Goal: Task Accomplishment & Management: Use online tool/utility

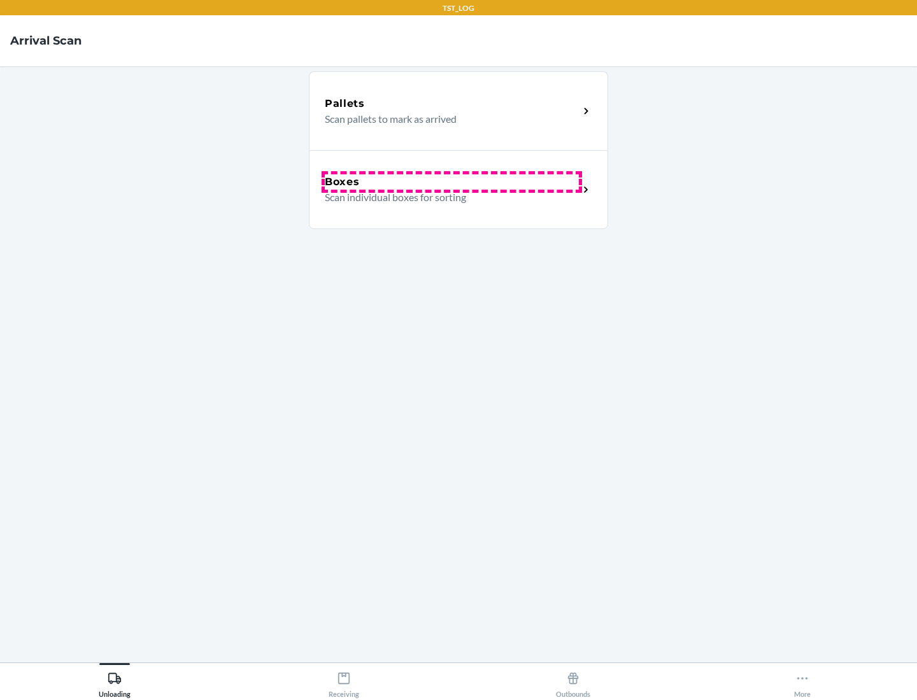
click at [451, 182] on div "Boxes" at bounding box center [452, 181] width 254 height 15
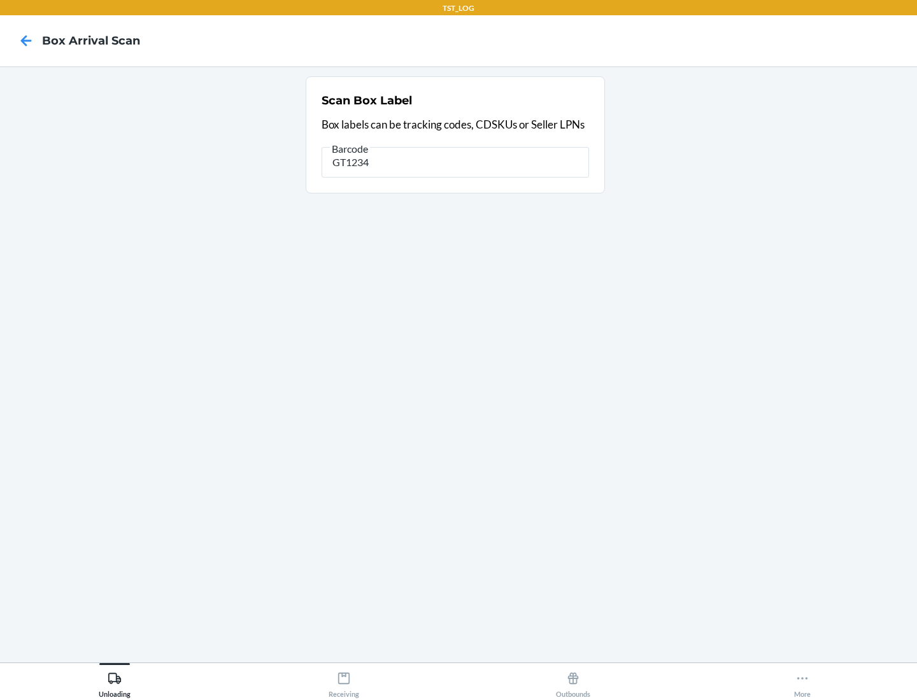
type input "GT1234"
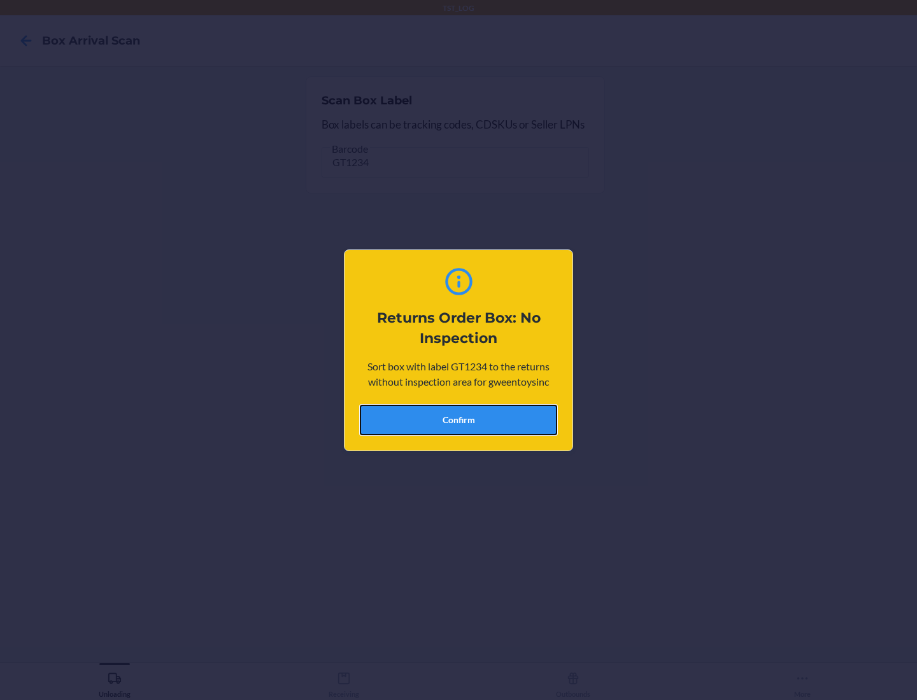
click at [458, 420] on button "Confirm" at bounding box center [458, 420] width 197 height 31
